Goal: Navigation & Orientation: Find specific page/section

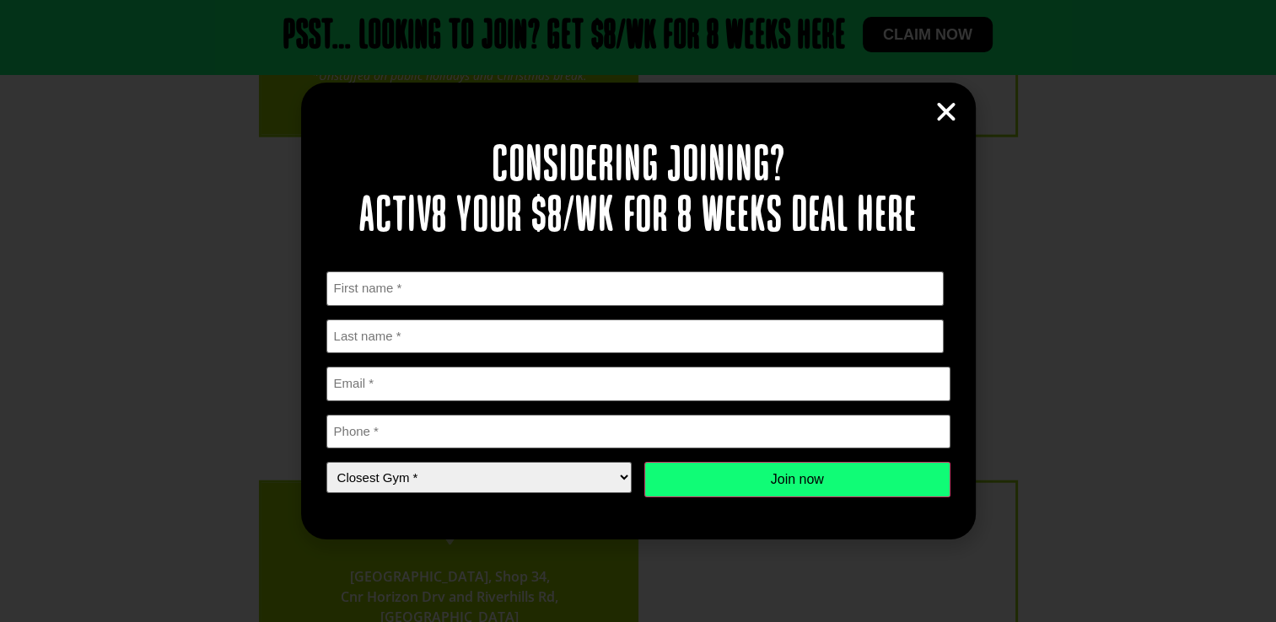
click at [958, 111] on icon "Close" at bounding box center [945, 112] width 25 height 25
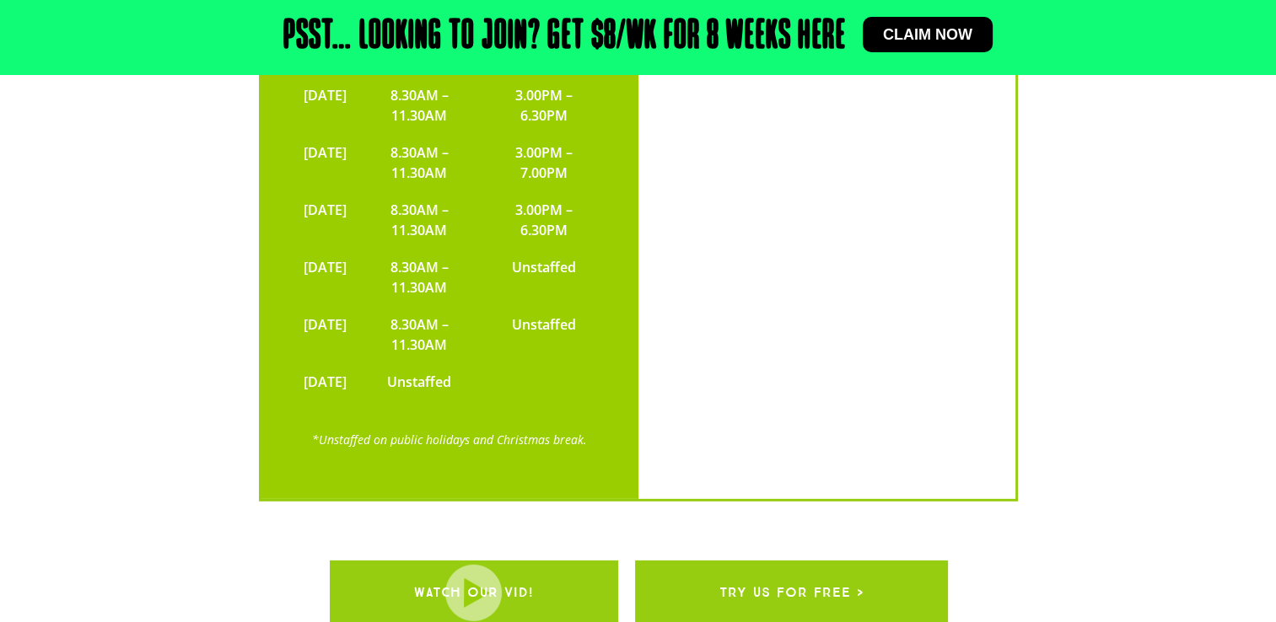
scroll to position [5155, 0]
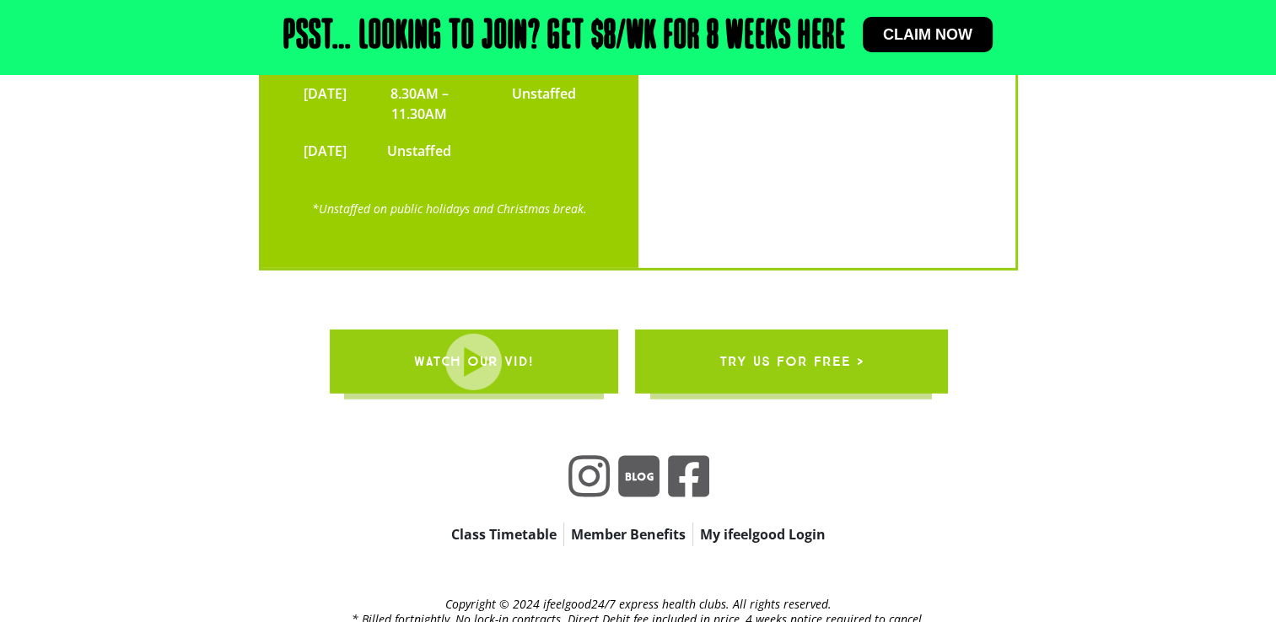
click at [630, 523] on link "Member Benefits" at bounding box center [628, 535] width 128 height 24
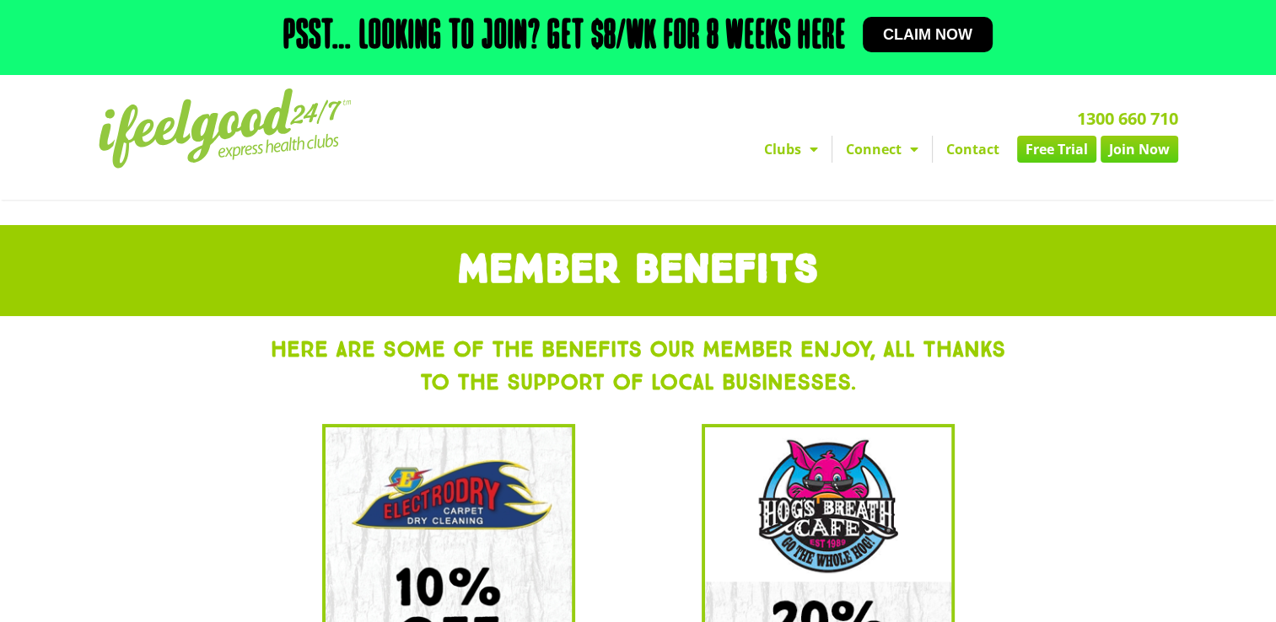
drag, startPoint x: 990, startPoint y: 487, endPoint x: 917, endPoint y: 168, distance: 326.9
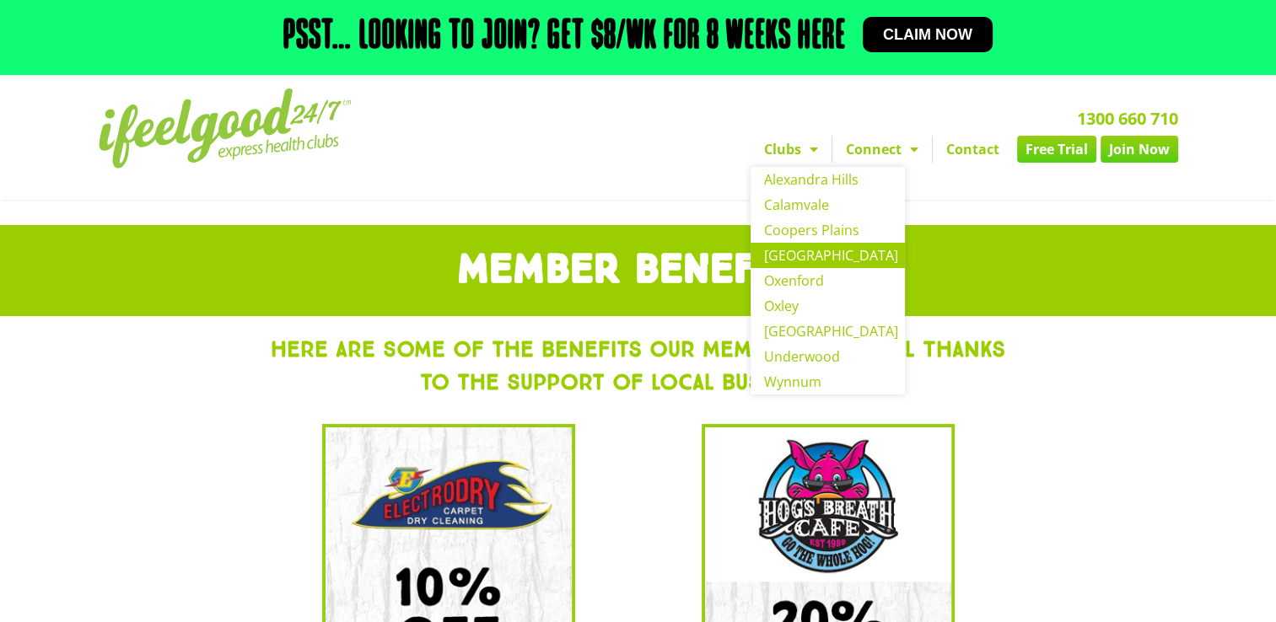
click at [773, 261] on link "[GEOGRAPHIC_DATA]" at bounding box center [827, 255] width 154 height 25
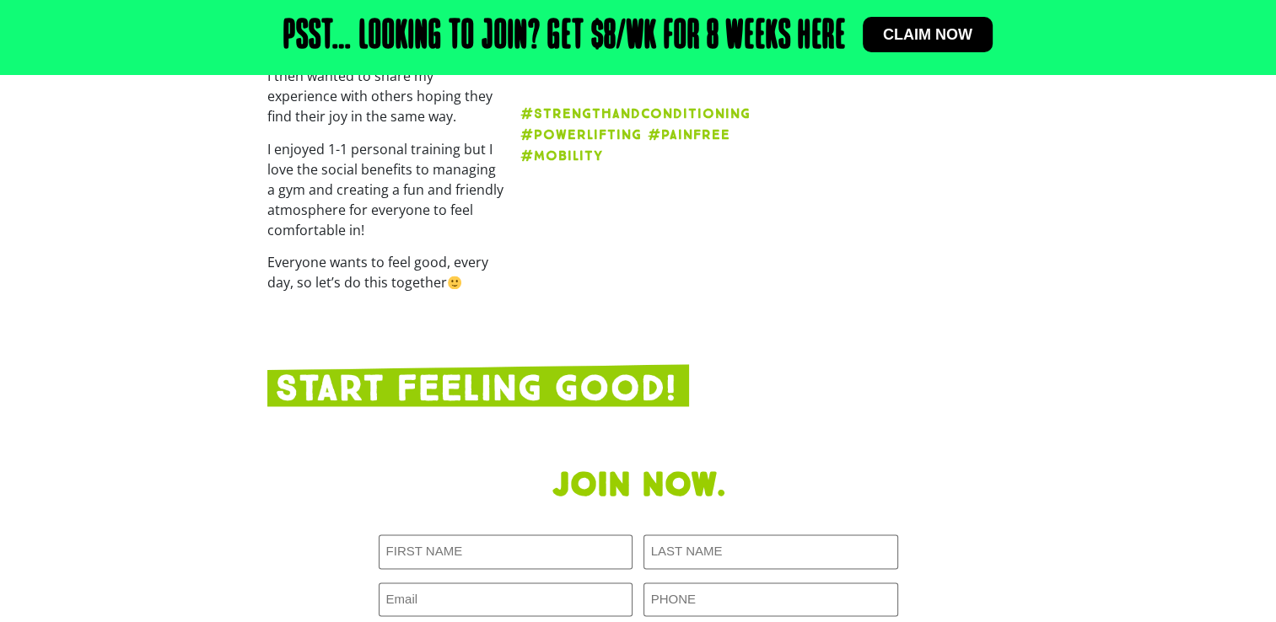
scroll to position [2473, 0]
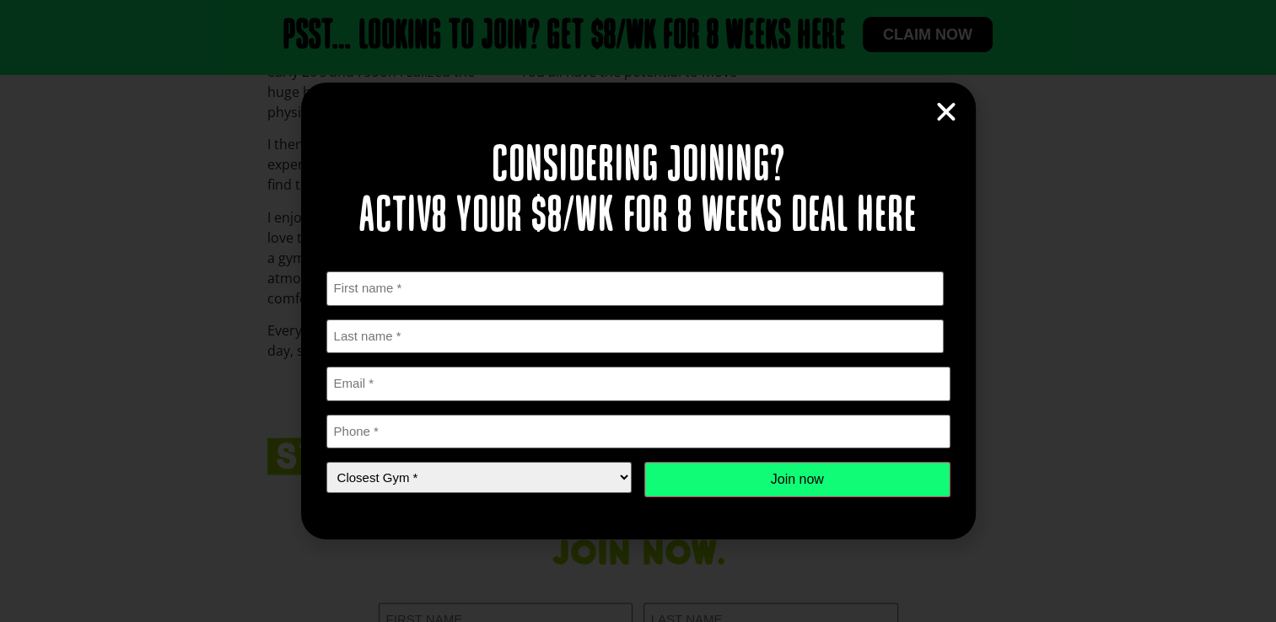
click at [961, 122] on div "Considering joining? Activ8 your $8/wk for 8 weeks deal here " * " indicates re…" at bounding box center [638, 311] width 675 height 457
click at [948, 120] on icon "Close" at bounding box center [945, 112] width 25 height 25
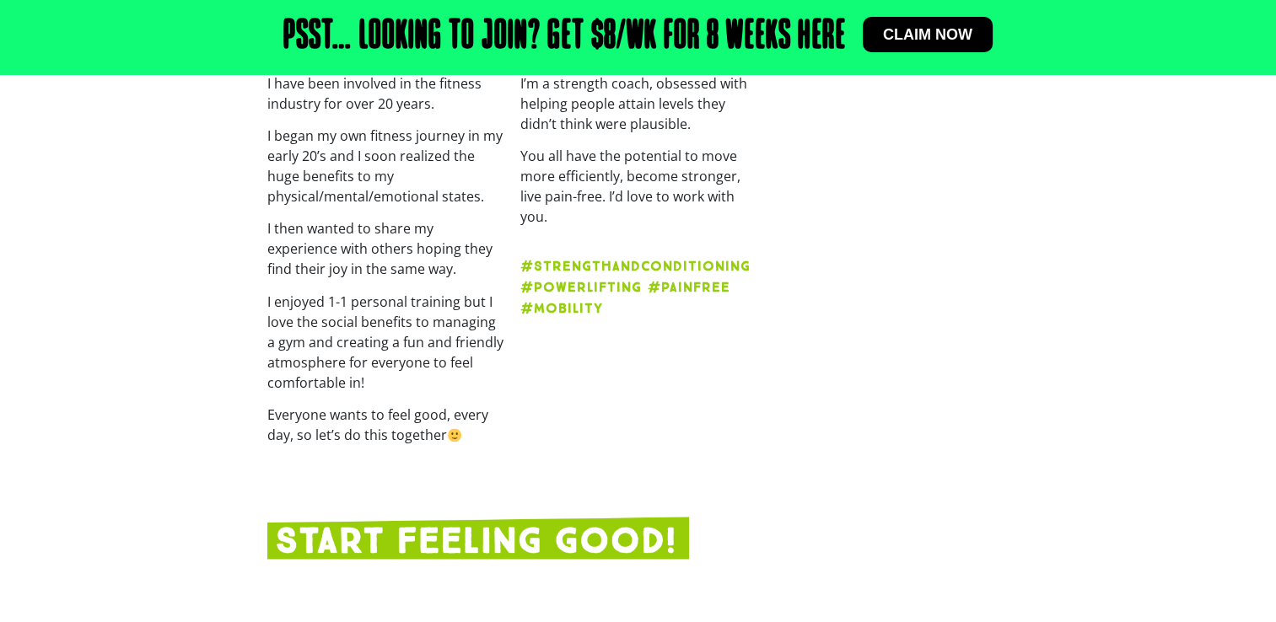
scroll to position [2361, 0]
